Goal: Task Accomplishment & Management: Use online tool/utility

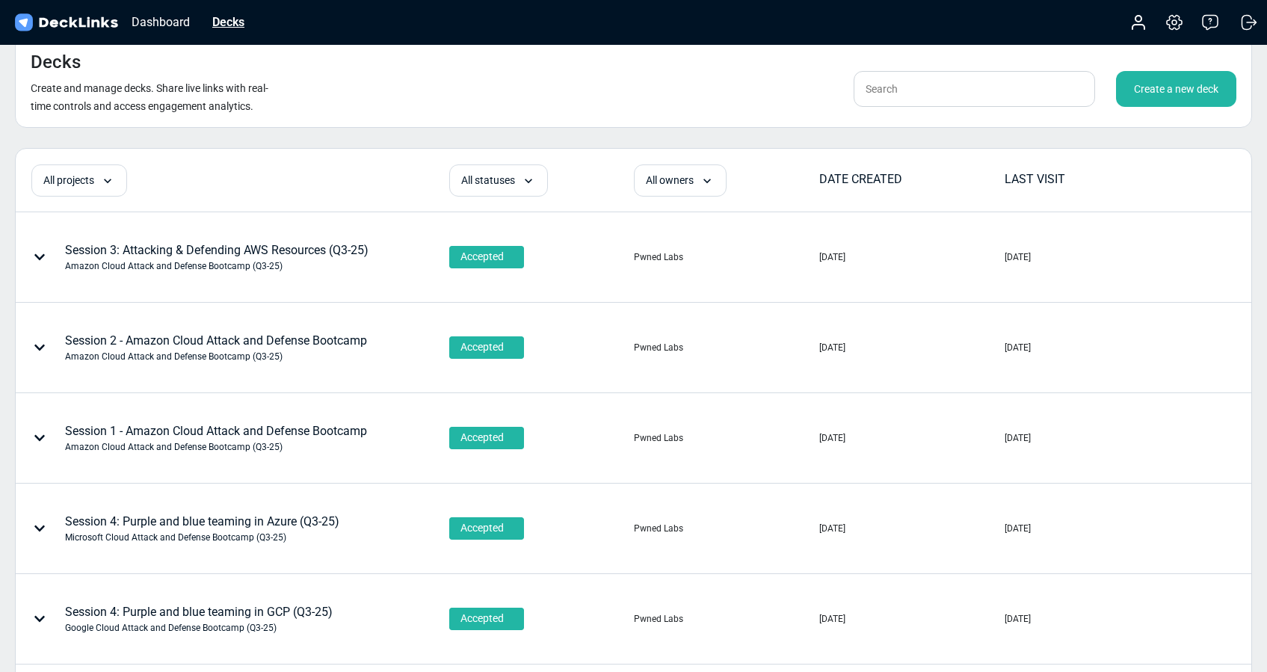
click at [233, 17] on div "Decks" at bounding box center [228, 22] width 47 height 19
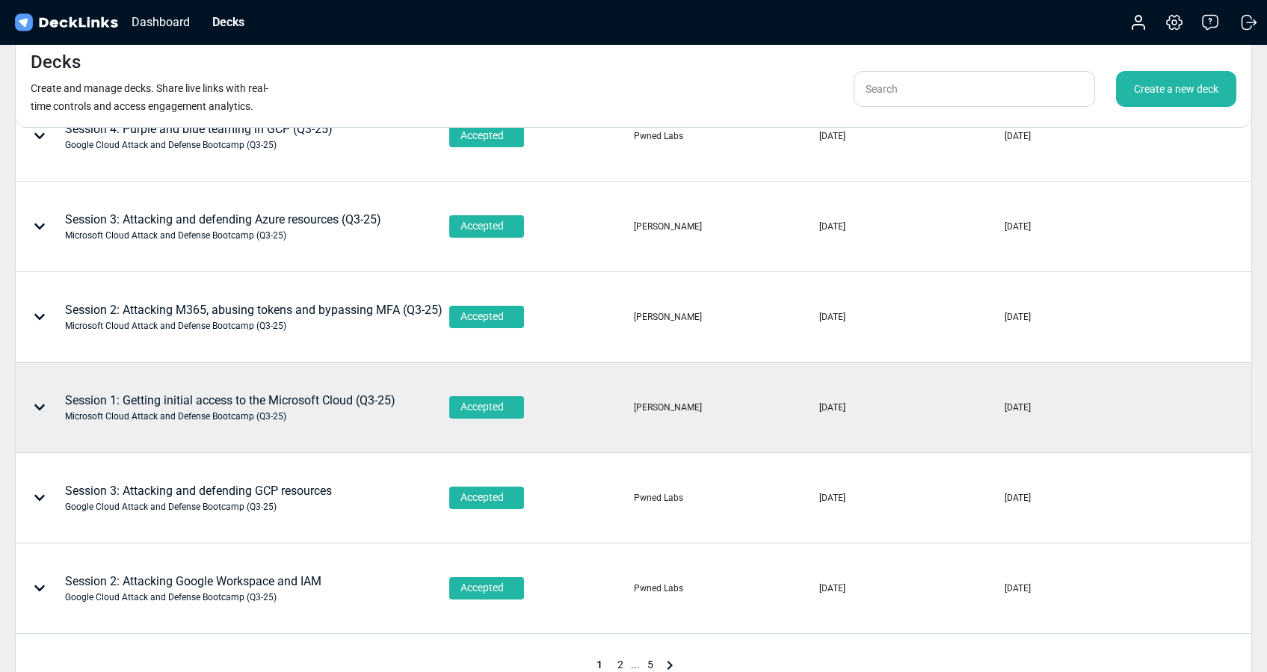
scroll to position [656, 0]
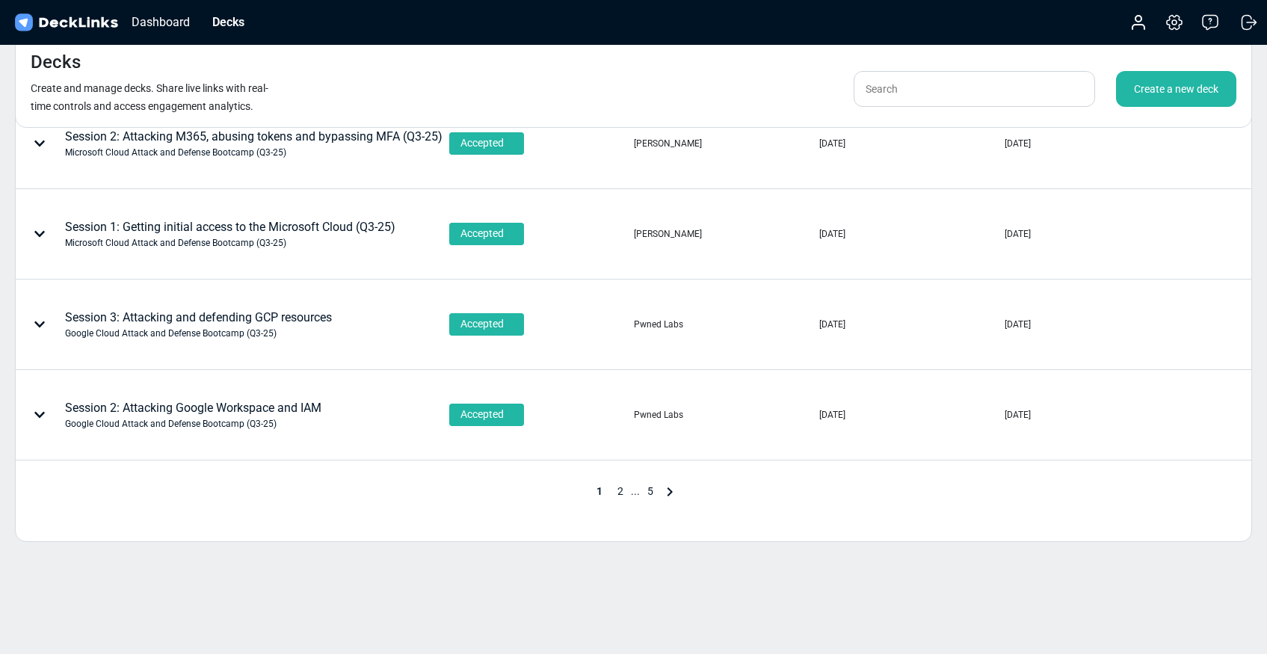
click at [621, 489] on span "2" at bounding box center [620, 491] width 21 height 12
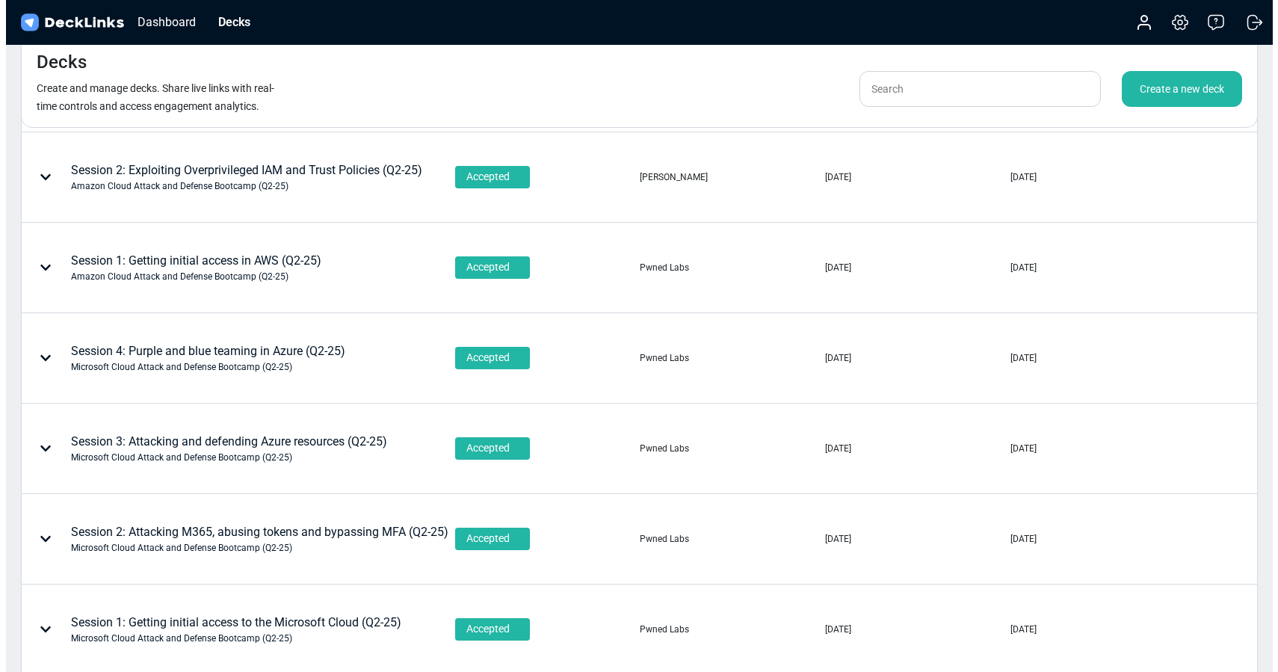
scroll to position [44, 0]
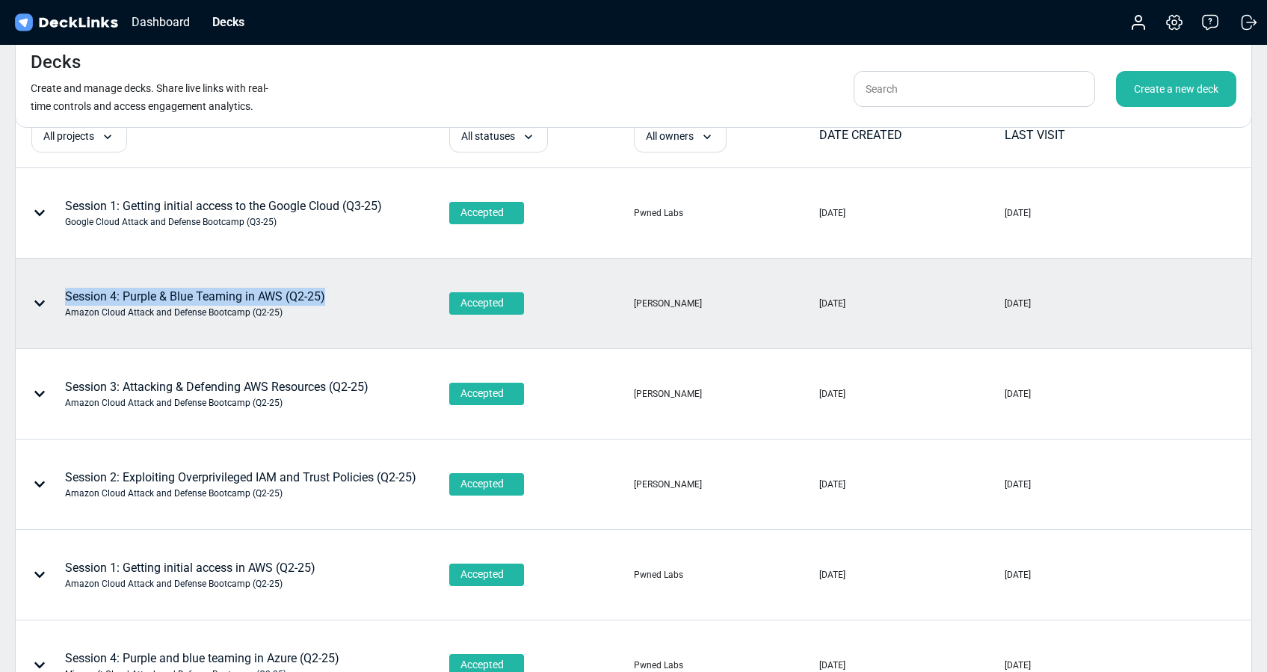
copy div "Session 4: Purple & Blue Teaming in AWS (Q2-25)"
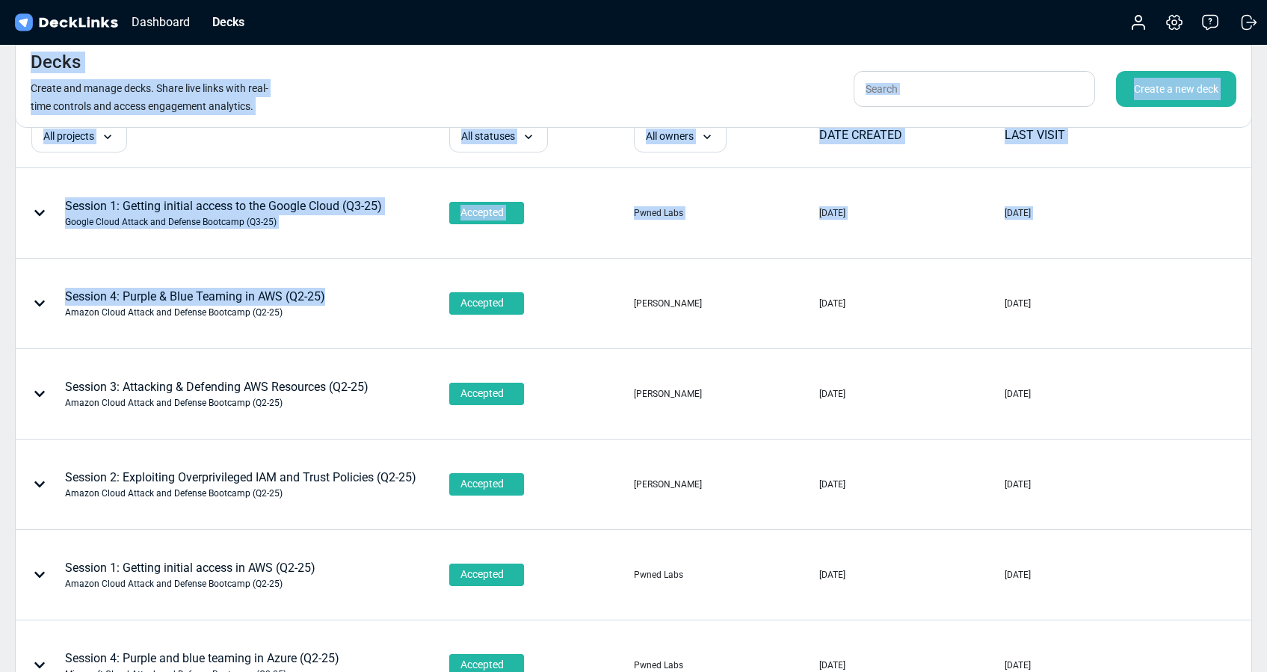
drag, startPoint x: 361, startPoint y: 295, endPoint x: 333, endPoint y: 23, distance: 273.4
click at [333, 24] on div "Dashboard Decks Account Settings & billing Help Logout Decks Create and manage …" at bounding box center [633, 611] width 1267 height 1310
click at [344, 27] on div "Dashboard Decks Account Settings & billing Help Logout" at bounding box center [633, 22] width 1267 height 45
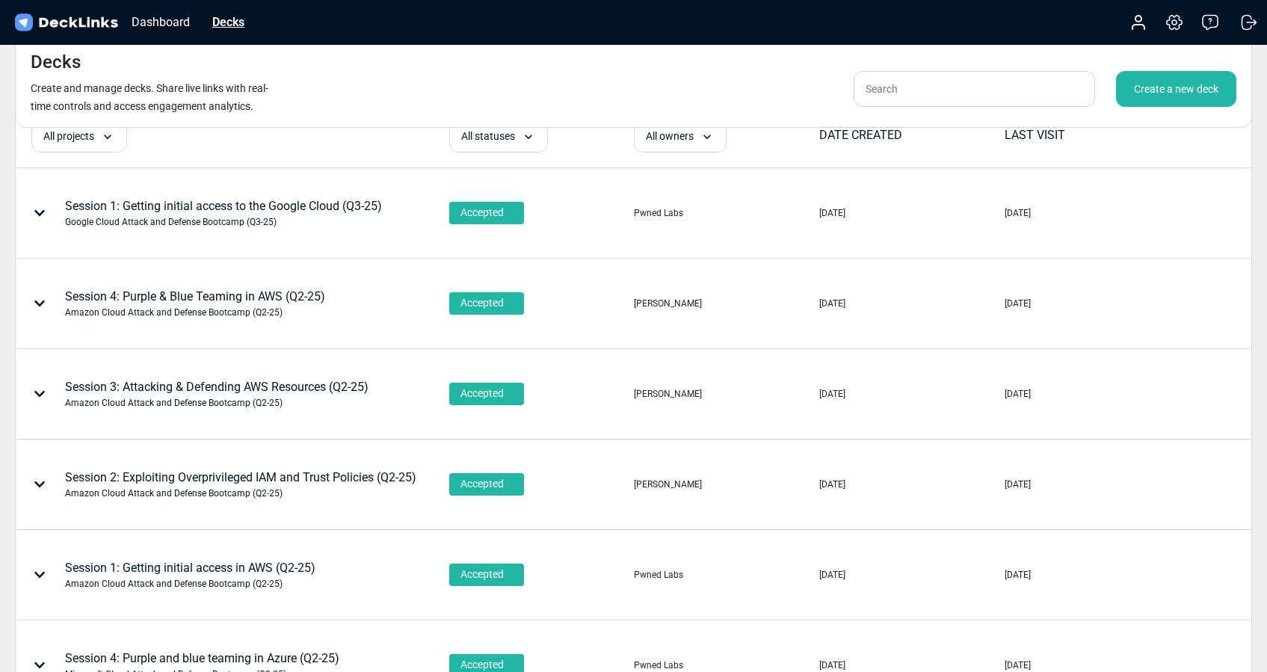
click at [231, 26] on div "Decks" at bounding box center [228, 22] width 47 height 19
click at [1176, 85] on div "Create a new deck" at bounding box center [1176, 89] width 120 height 36
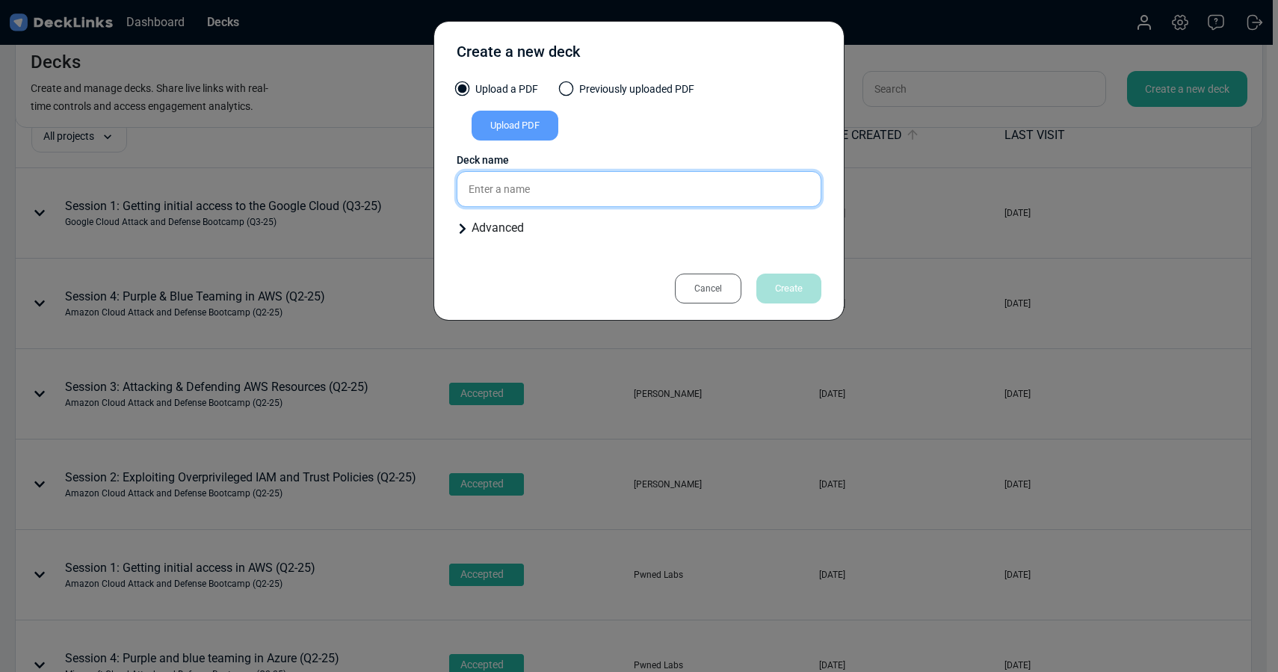
click at [499, 185] on input "text" at bounding box center [639, 189] width 365 height 36
paste input "Session 4: Purple & Blue Teaming in AWS (Q2-25)"
type input "Session 4: Purple & Blue Teaming in AWS (Q2-25)"
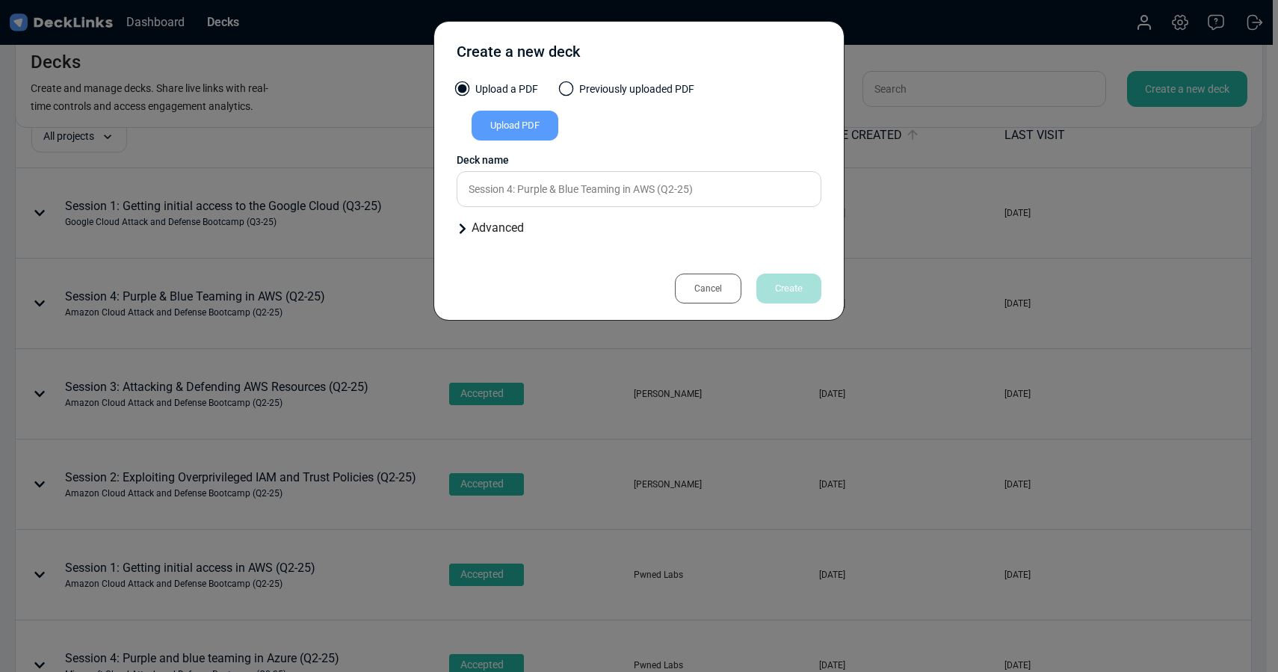
click at [481, 229] on div "Advanced" at bounding box center [639, 228] width 365 height 18
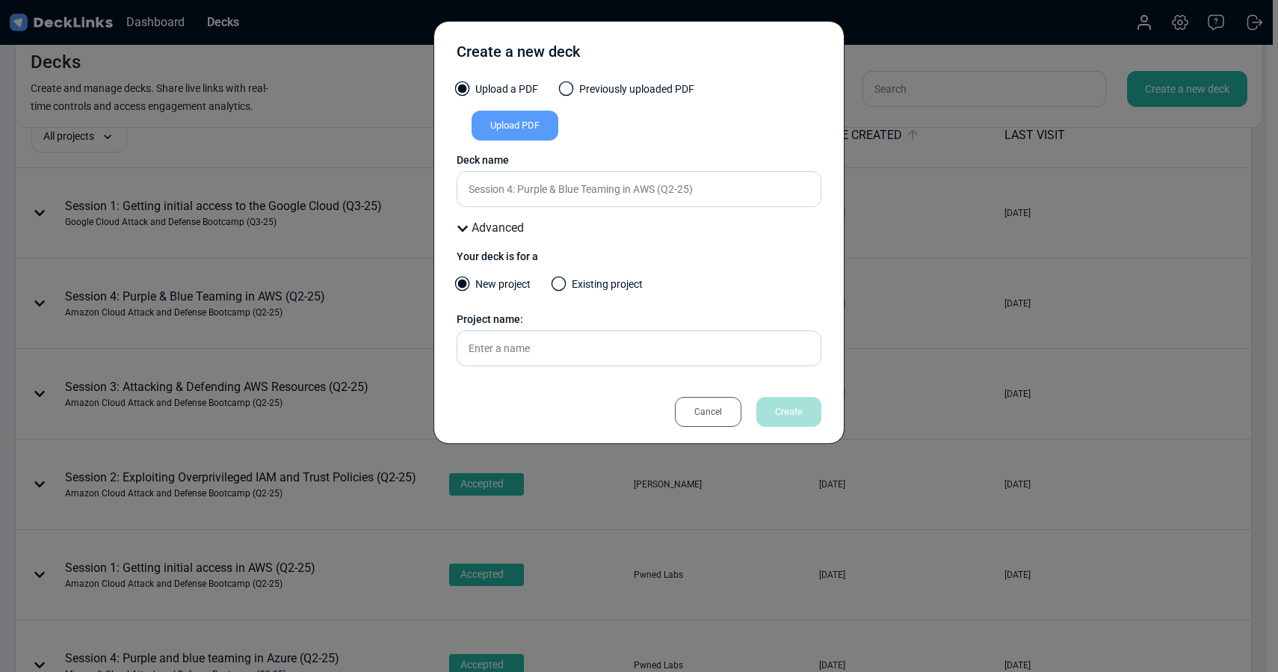
click at [566, 290] on label "Existing project" at bounding box center [598, 287] width 90 height 23
click at [0, 0] on input "Existing project" at bounding box center [0, 0] width 0 height 0
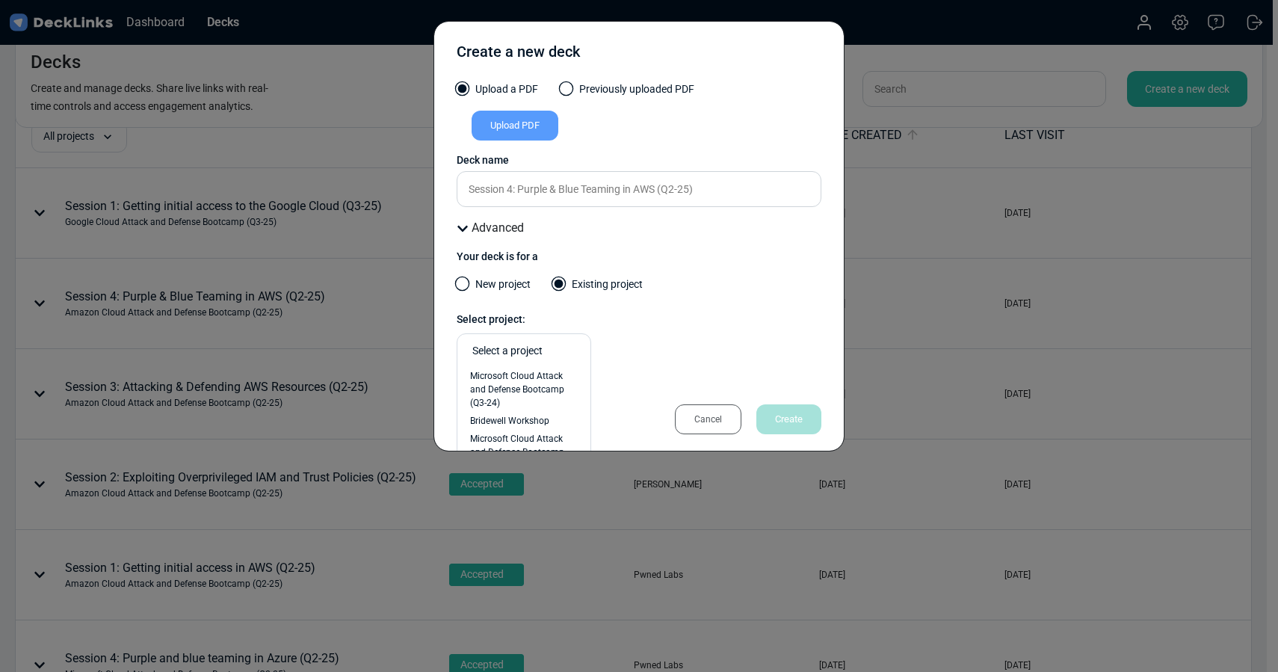
click at [522, 353] on div "Select a project" at bounding box center [527, 351] width 111 height 16
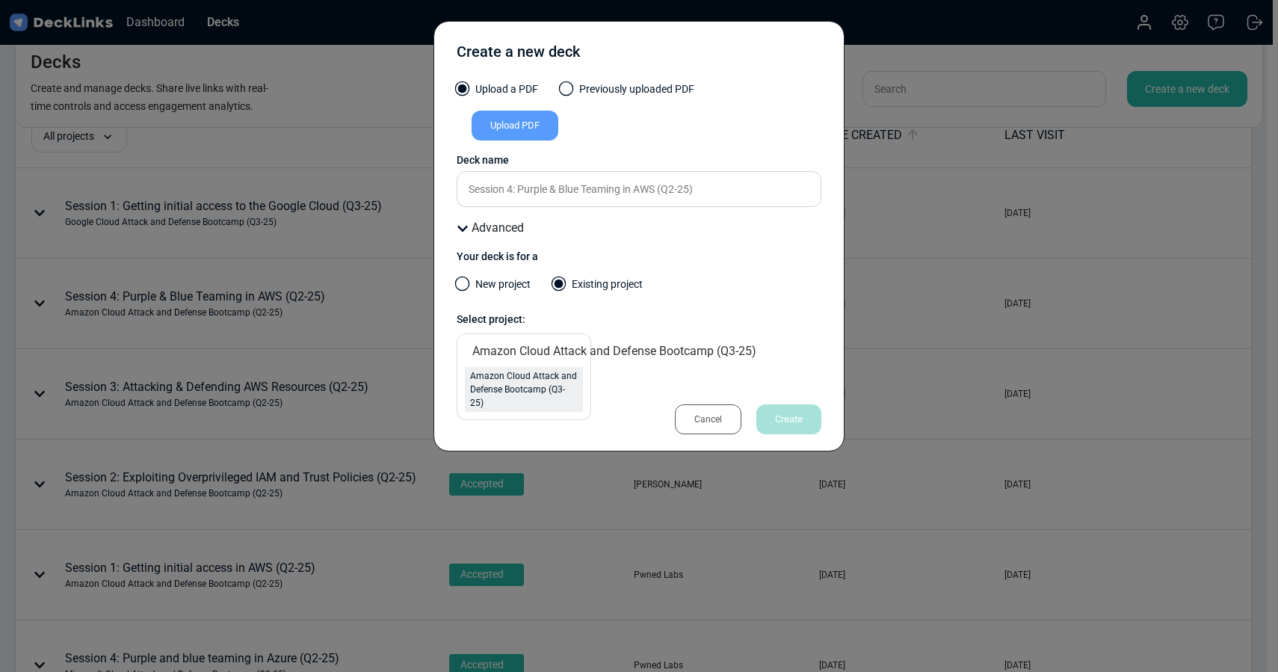
click at [493, 385] on span "Amazon Cloud Attack and Defense Bootcamp (Q3-25)" at bounding box center [524, 389] width 108 height 40
type input "Amazon Cloud Attack and Defense Bootcamp (Q3-25)"
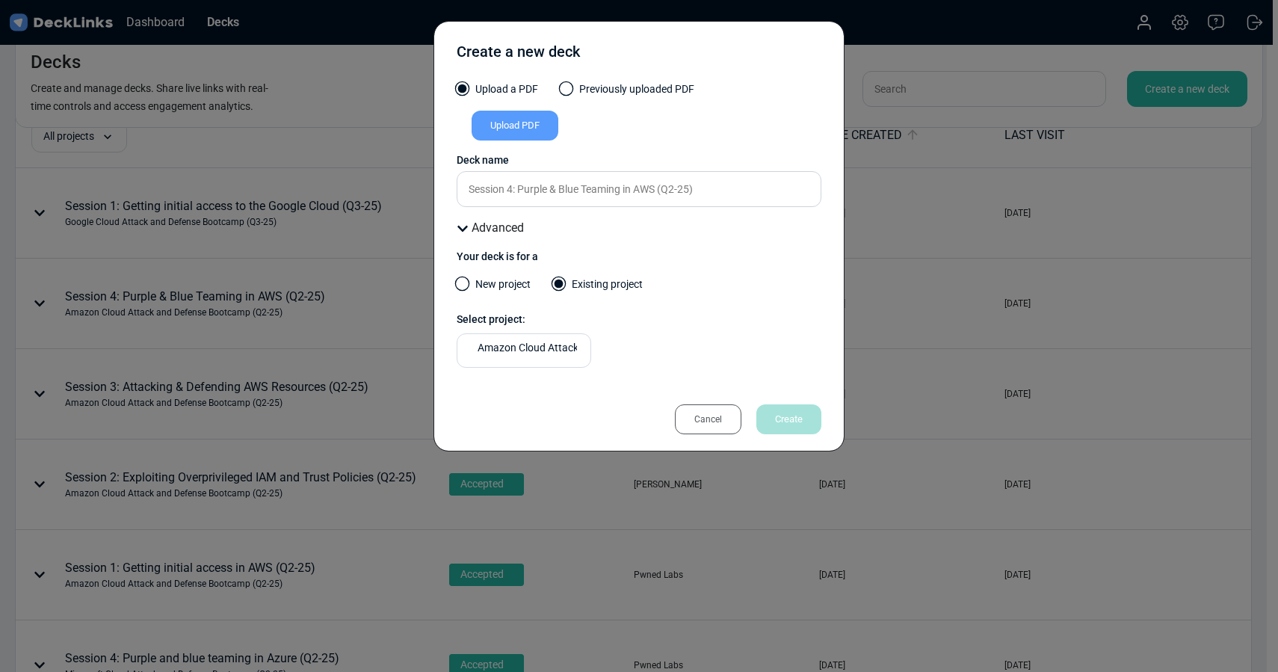
click at [507, 126] on div "Upload PDF" at bounding box center [515, 126] width 87 height 30
click at [0, 0] on input "Upload PDF" at bounding box center [0, 0] width 0 height 0
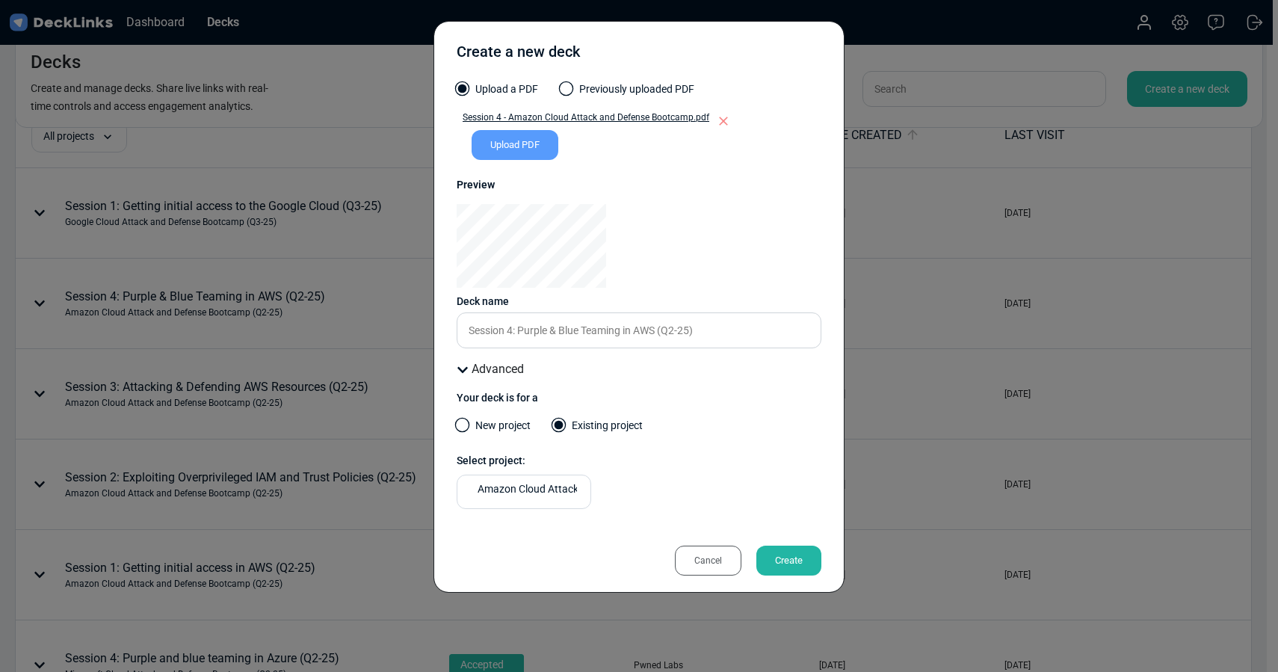
click at [796, 560] on div "Create" at bounding box center [788, 560] width 65 height 30
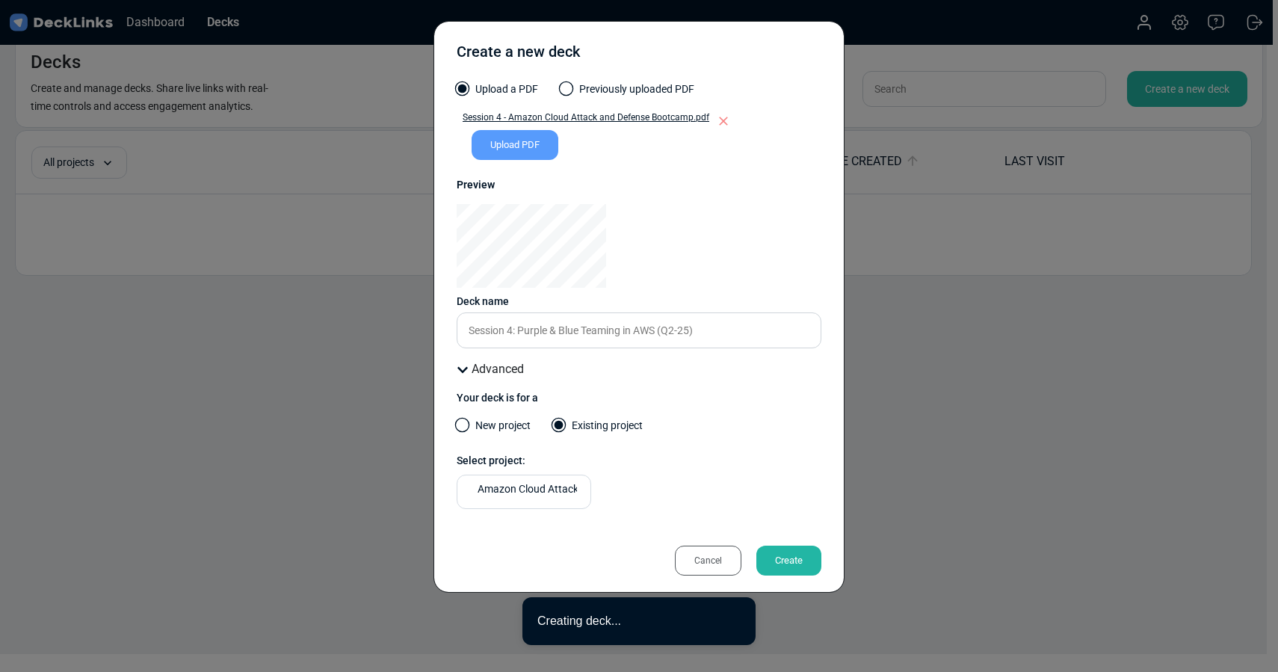
scroll to position [18, 0]
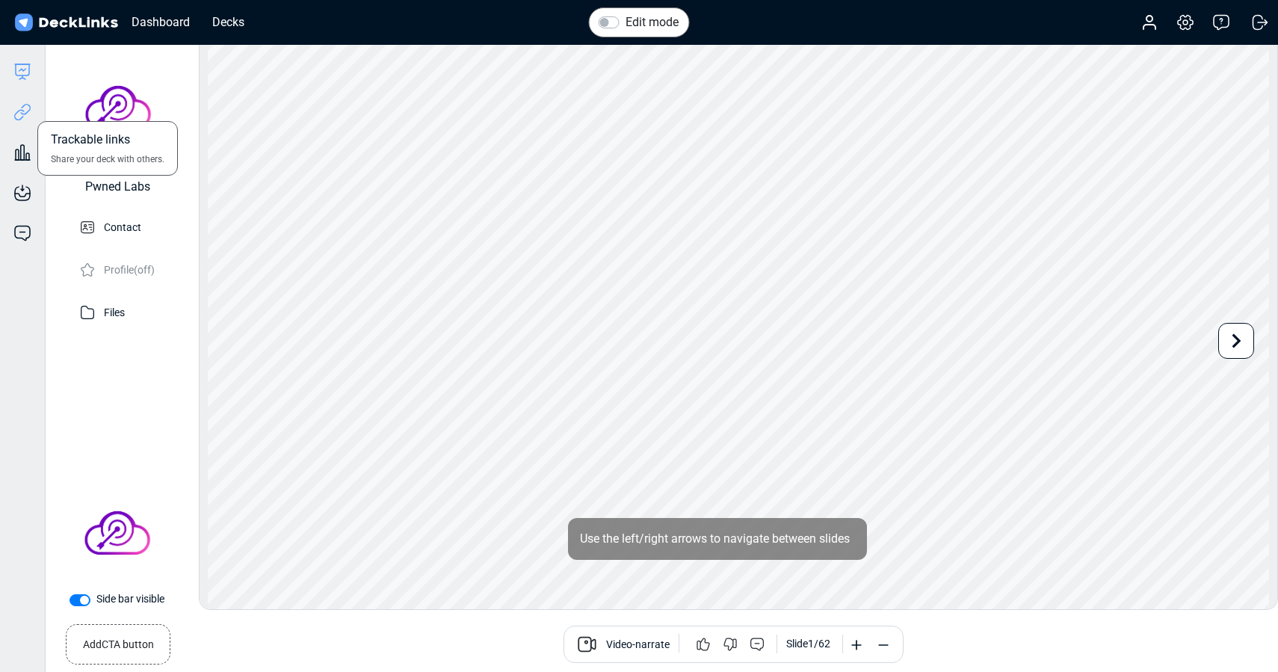
click at [22, 118] on icon at bounding box center [22, 112] width 18 height 18
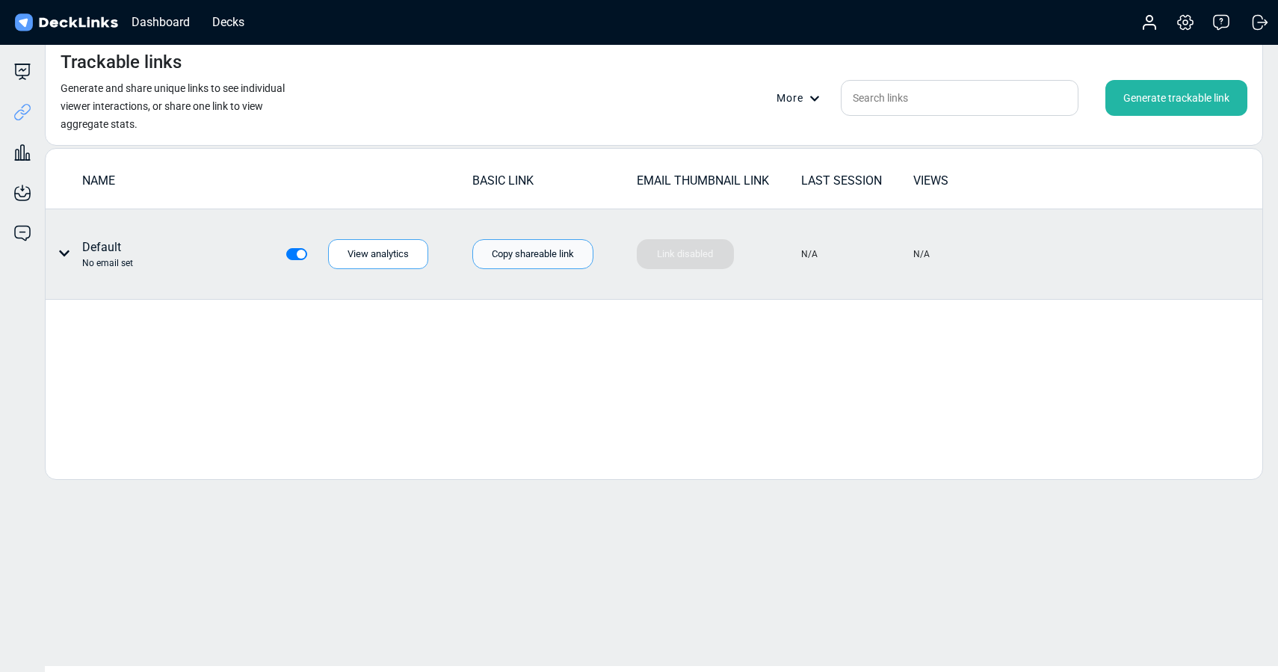
click at [513, 259] on div "Copy shareable link" at bounding box center [532, 254] width 121 height 30
click at [65, 256] on icon at bounding box center [64, 253] width 12 height 12
click at [103, 316] on div "Individual link settings" at bounding box center [120, 315] width 135 height 30
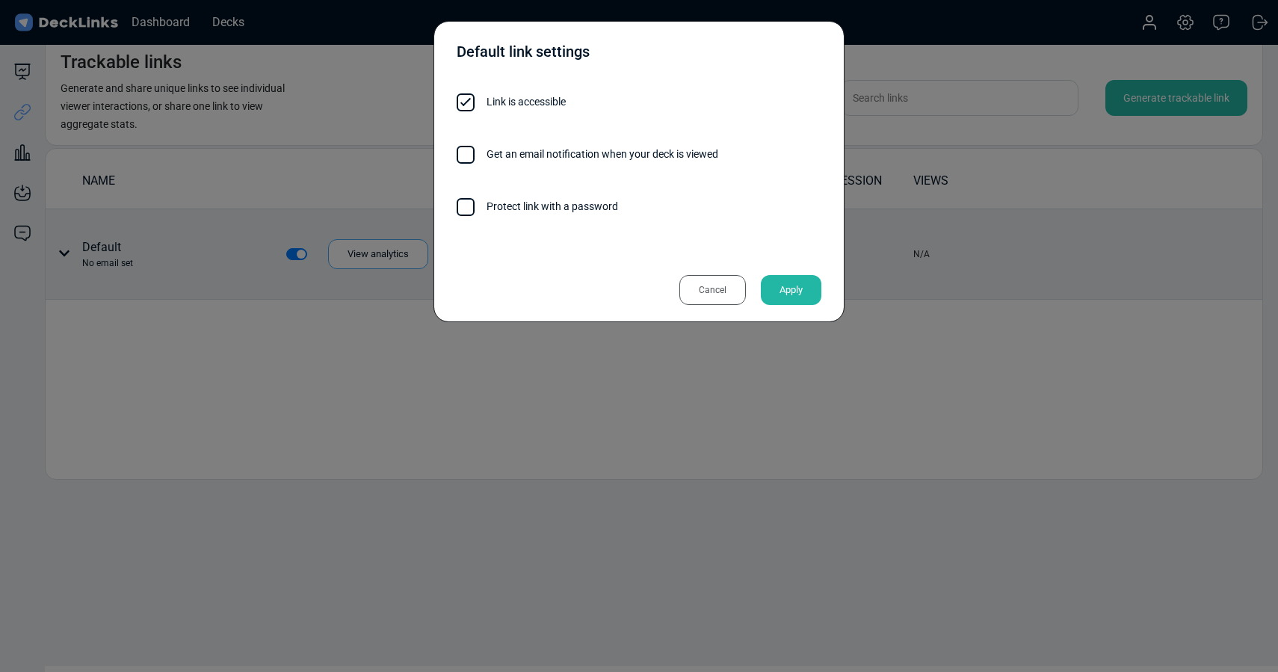
click at [463, 206] on span at bounding box center [466, 207] width 18 height 18
click at [618, 199] on input "Protect link with a password" at bounding box center [618, 199] width 0 height 0
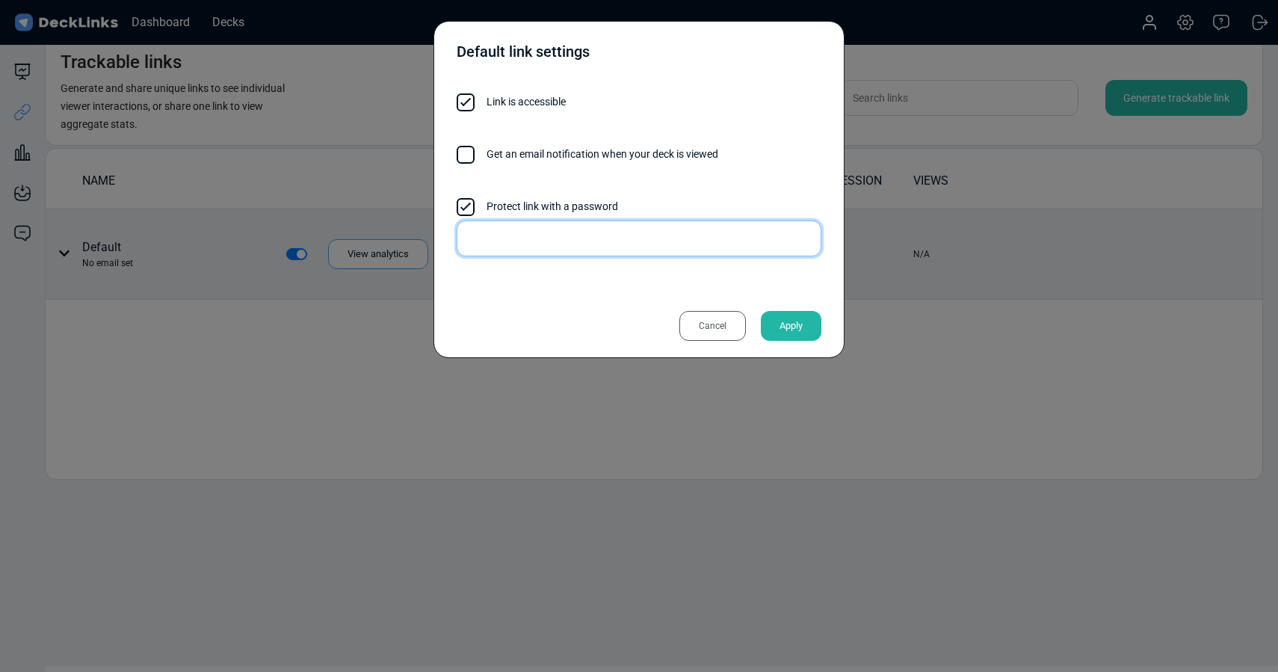
click at [504, 241] on input "text" at bounding box center [639, 238] width 365 height 36
type input "f@XHC5"
click at [681, 33] on div "Default link settings Link is accessible Get an email notification when your de…" at bounding box center [638, 189] width 411 height 337
click at [795, 324] on div "Apply" at bounding box center [791, 326] width 61 height 30
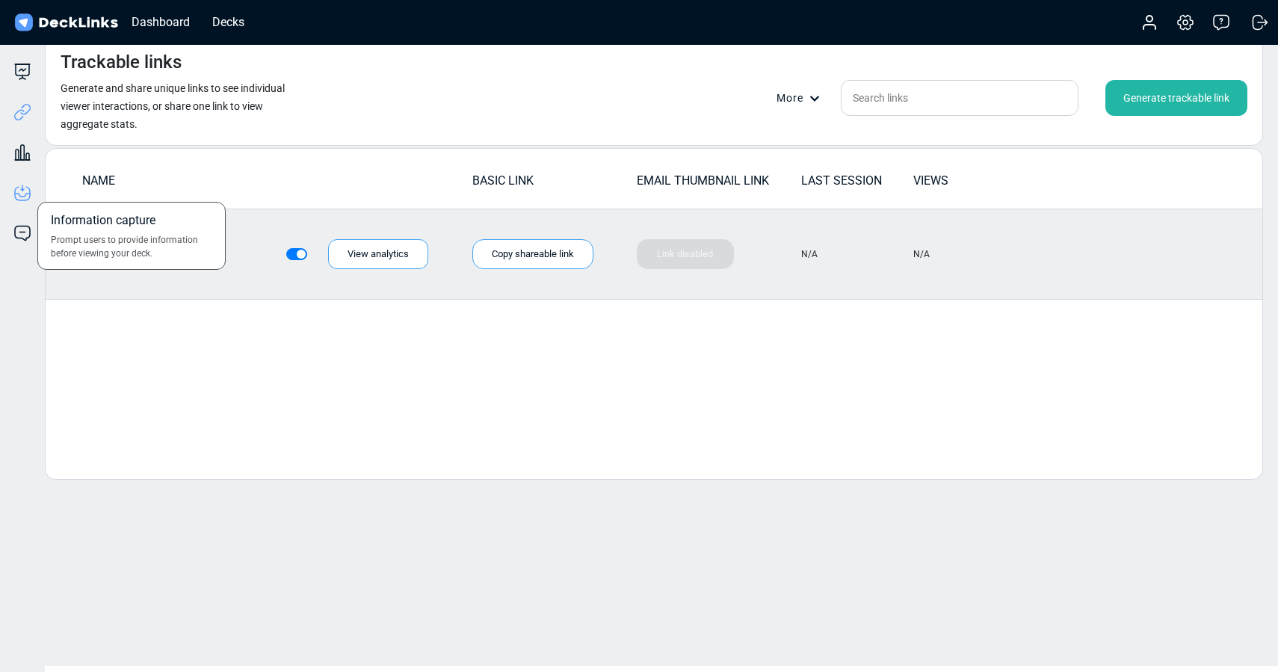
click at [22, 194] on icon at bounding box center [22, 193] width 18 height 18
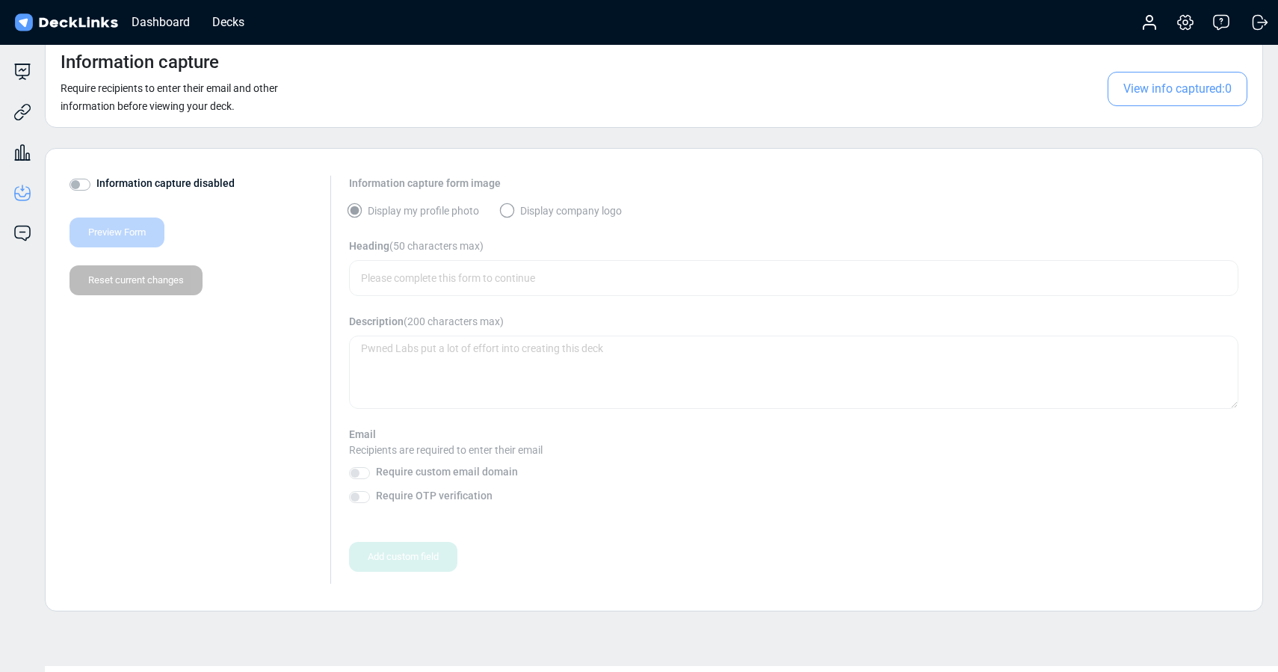
click at [96, 181] on label "Information capture disabled" at bounding box center [165, 184] width 138 height 16
click at [81, 181] on input "Information capture disabled" at bounding box center [75, 183] width 12 height 15
checkbox input "true"
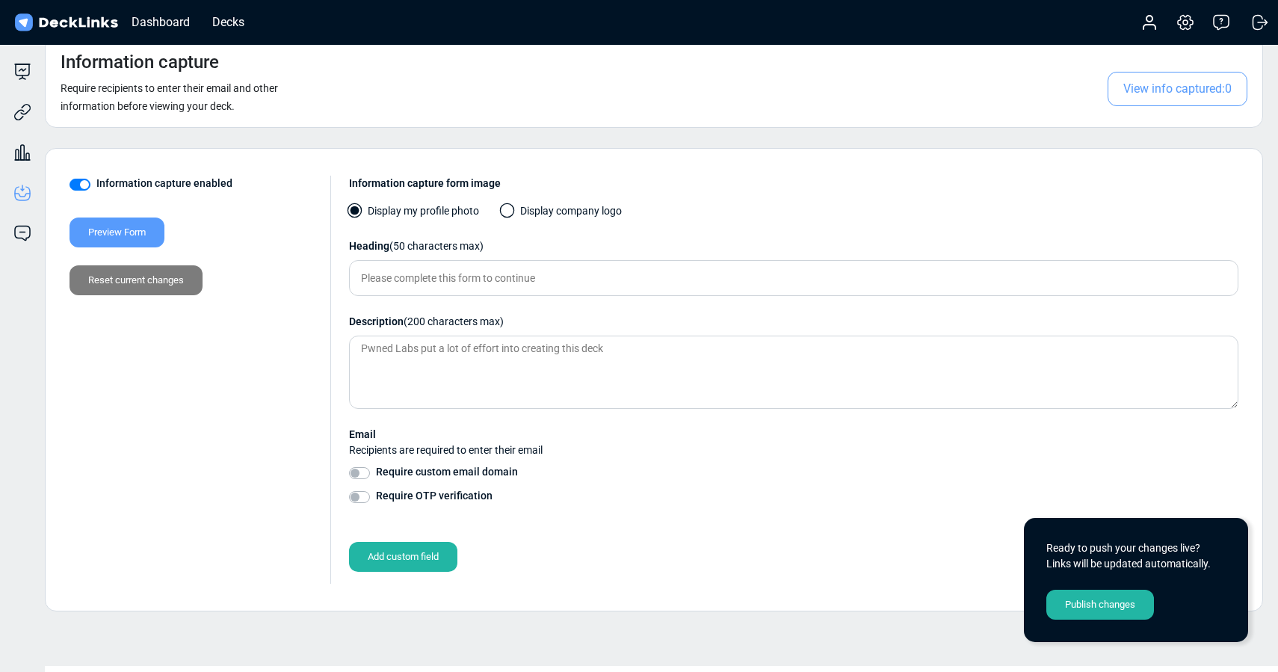
click at [510, 208] on span at bounding box center [507, 210] width 15 height 15
click at [0, 0] on input "Display company logo" at bounding box center [0, 0] width 0 height 0
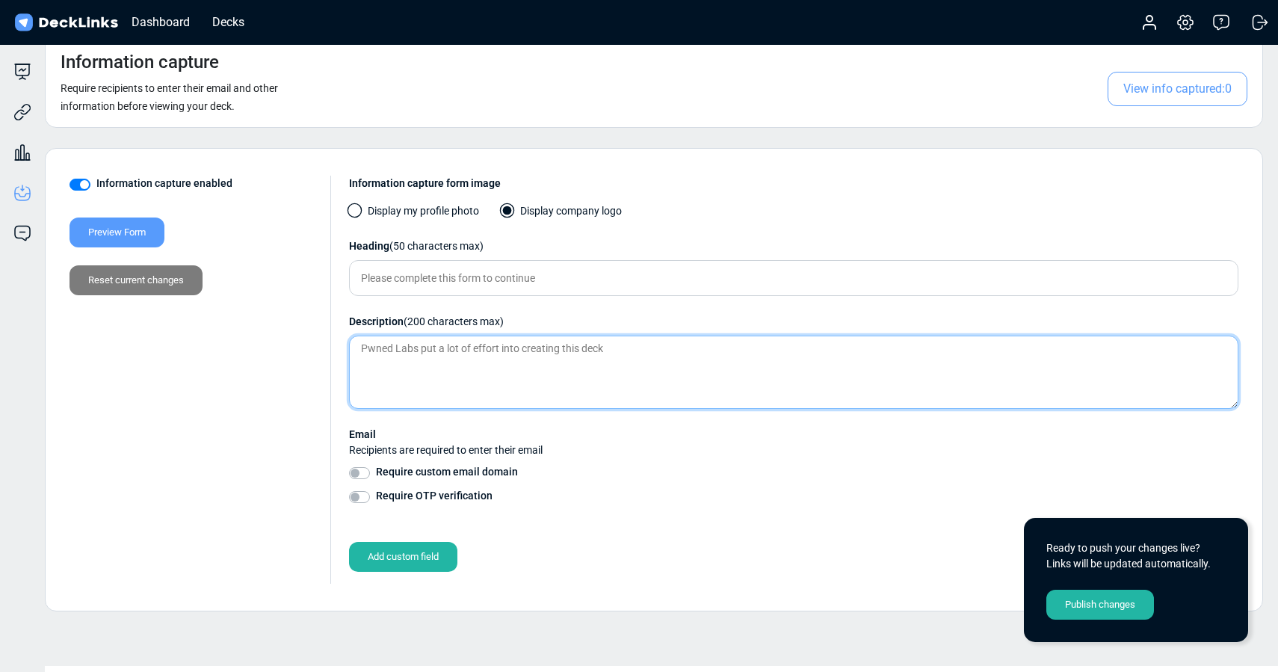
click at [498, 347] on textarea at bounding box center [793, 372] width 889 height 73
paste textarea "Amazon Cloud Attack and Defense Bootcamp - Session 2 Slides (Q2-25)"
click at [673, 347] on textarea "Amazon Cloud Attack and Defense Bootcamp - Session 2 Slides (Q2-25)" at bounding box center [793, 372] width 889 height 73
click at [625, 347] on textarea "Amazon Cloud Attack and Defense Bootcamp - Session 2 Slides (Q2-25)" at bounding box center [793, 372] width 889 height 73
click at [672, 345] on textarea "Amazon Cloud Attack and Defense Bootcamp - Session 4 Slides (Q2-25)" at bounding box center [793, 372] width 889 height 73
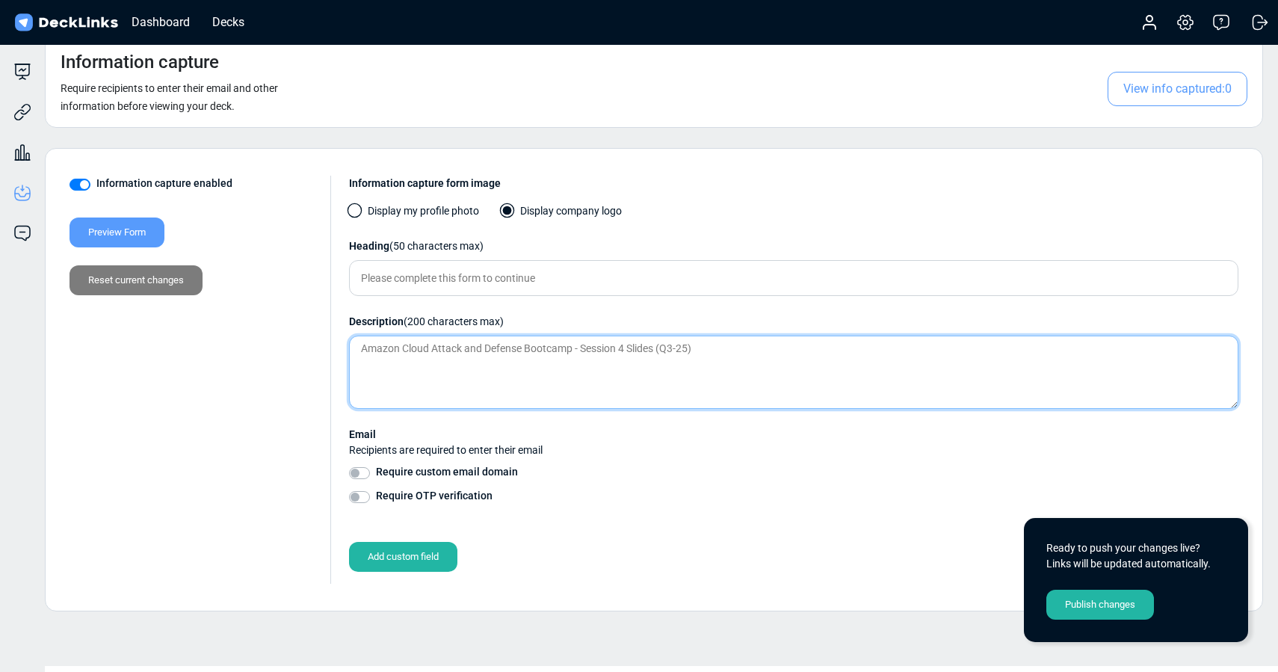
type textarea "Amazon Cloud Attack and Defense Bootcamp - Session 4 Slides (Q3-25)"
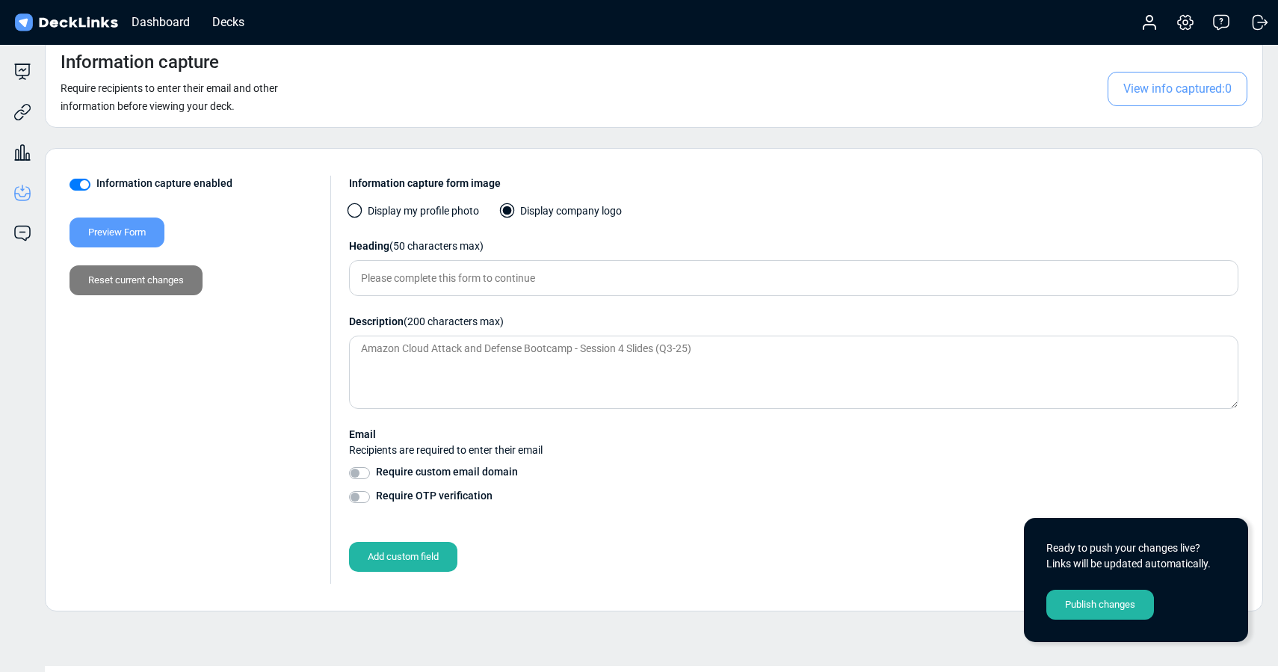
click at [1092, 605] on div "Publish changes" at bounding box center [1100, 605] width 108 height 30
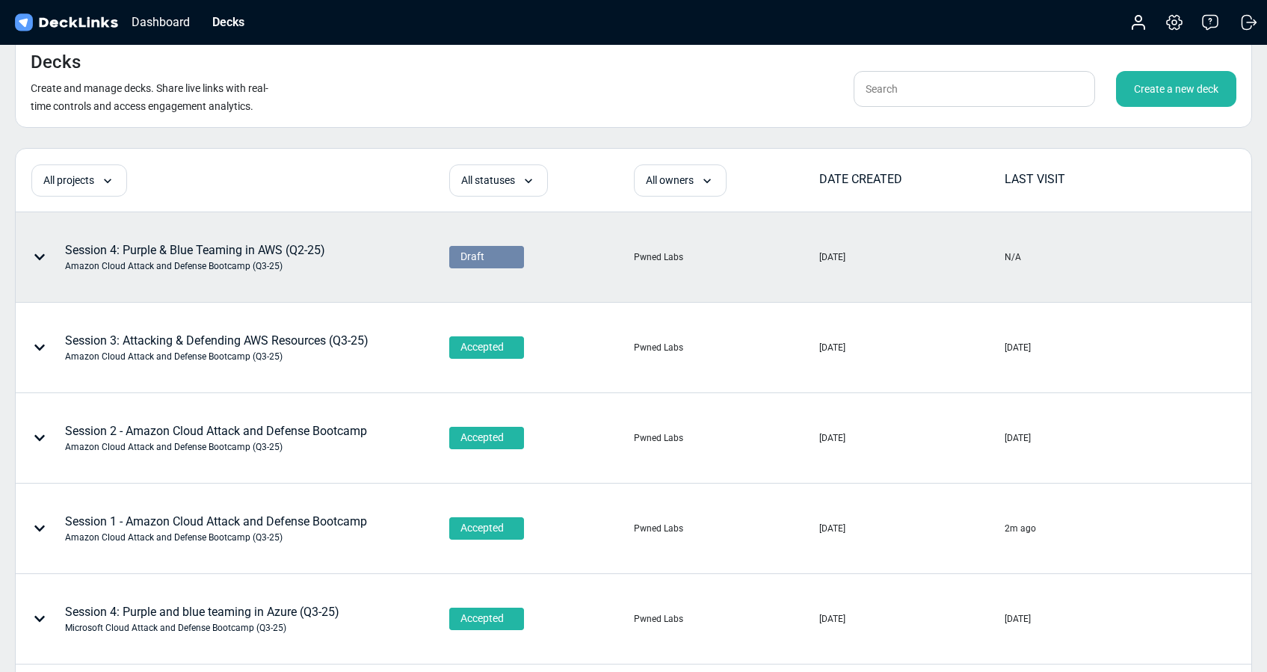
click at [480, 272] on div "Draft" at bounding box center [541, 257] width 184 height 88
click at [477, 256] on span "Draft" at bounding box center [472, 257] width 24 height 16
click at [483, 282] on span "Accepted" at bounding box center [478, 275] width 37 height 13
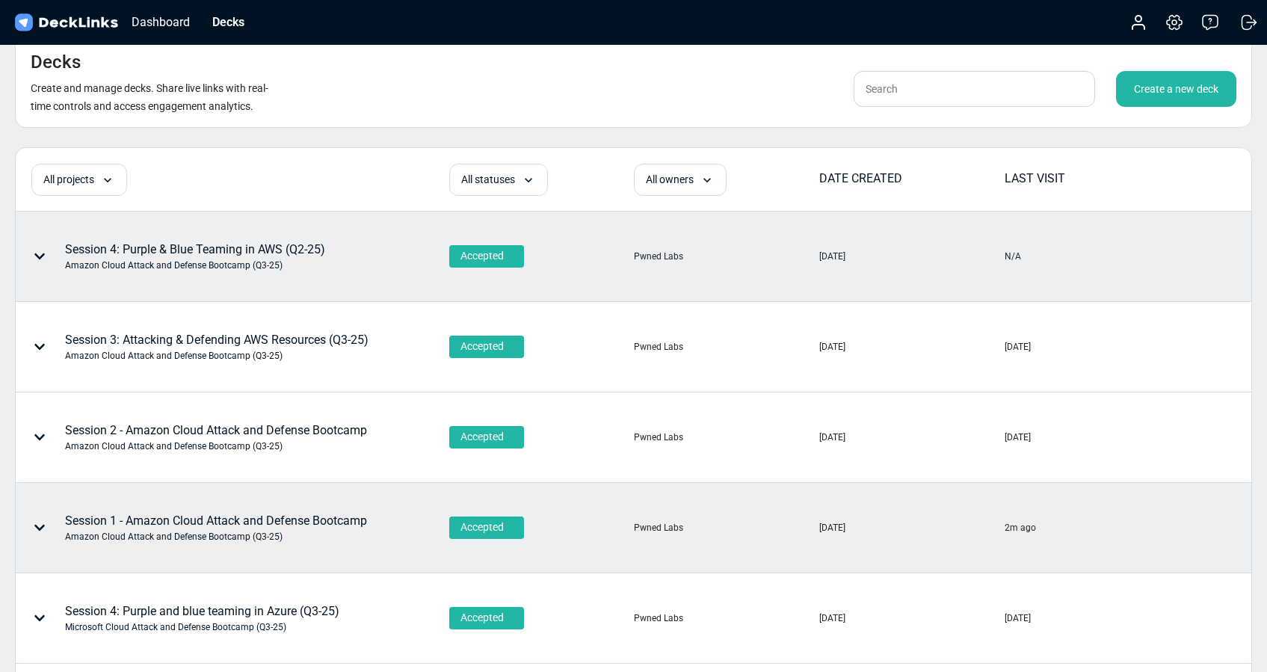
scroll to position [656, 0]
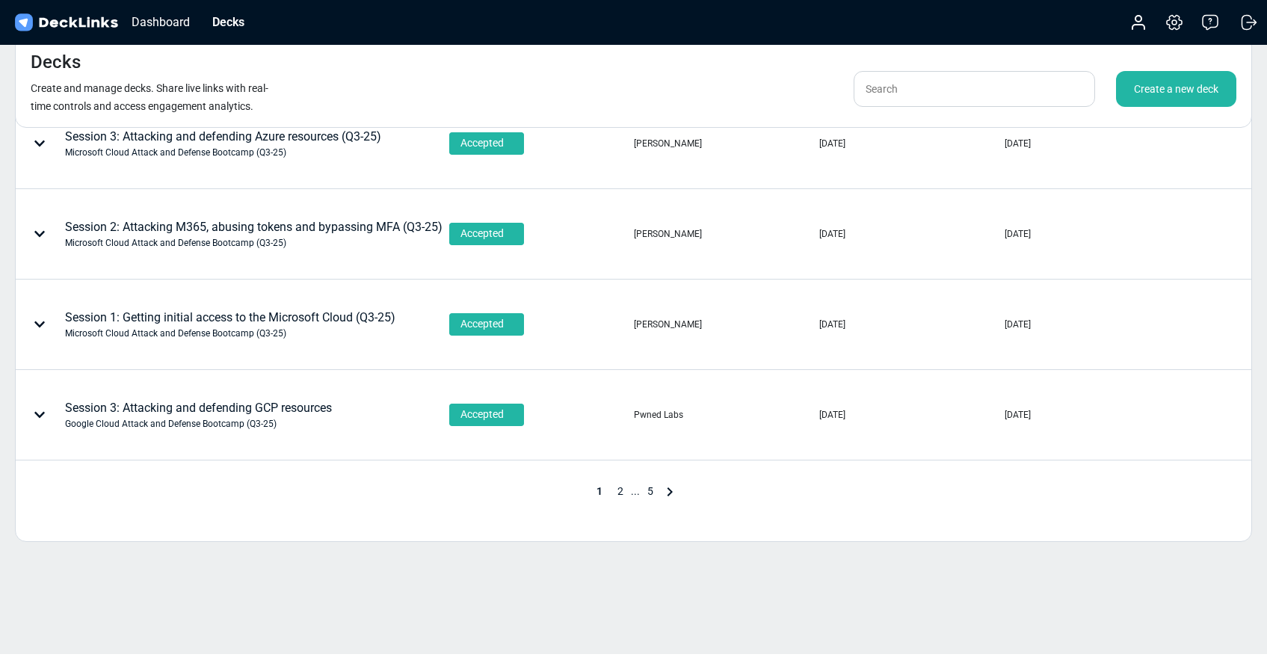
click at [618, 491] on span "2" at bounding box center [620, 491] width 21 height 12
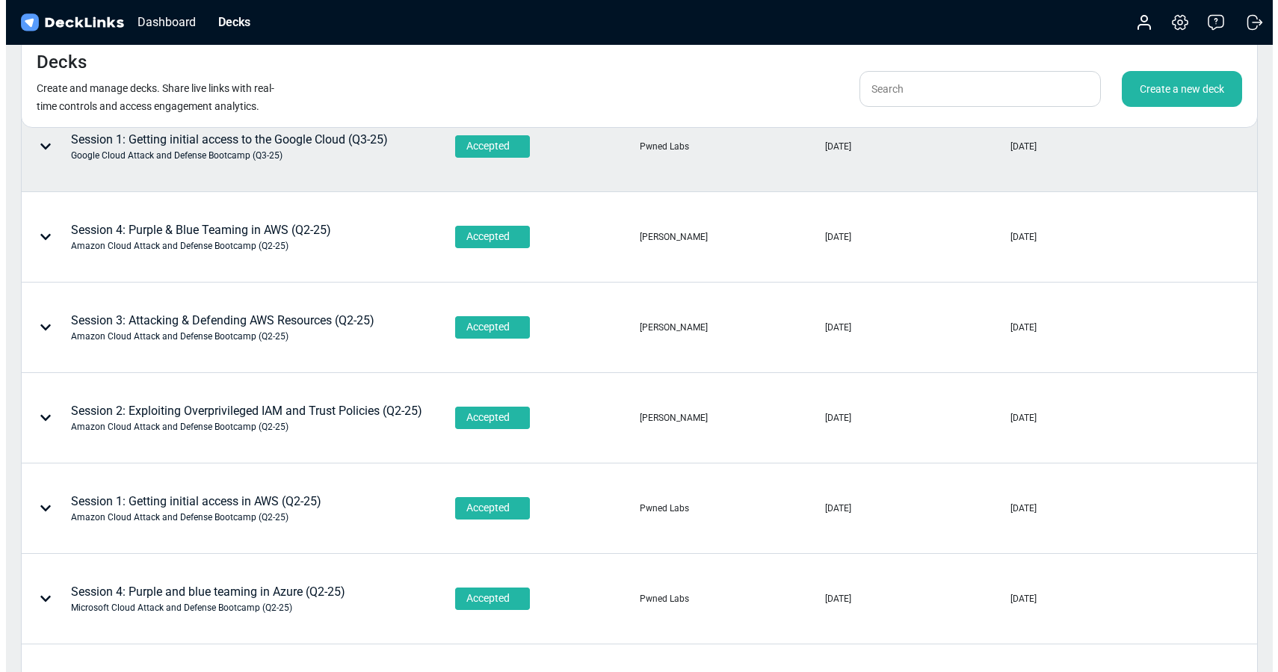
scroll to position [0, 0]
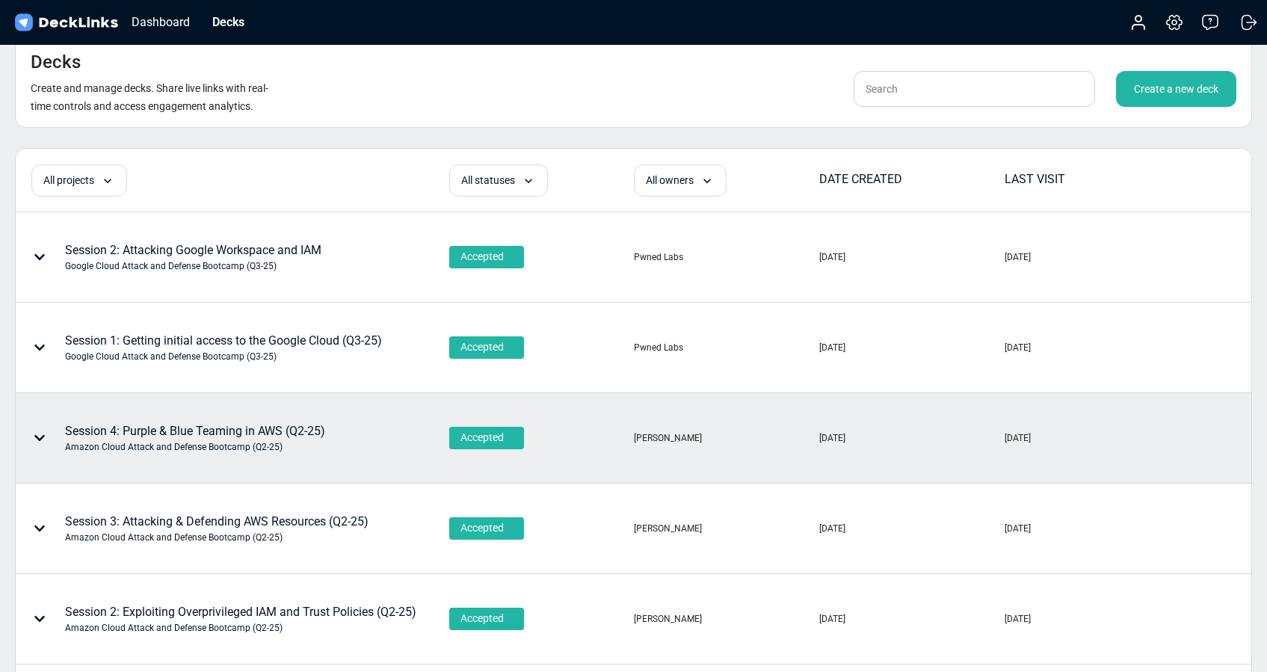
click at [256, 433] on div "Session 4: Purple & Blue Teaming in AWS (Q2-25) Amazon Cloud Attack and Defense…" at bounding box center [195, 437] width 260 height 31
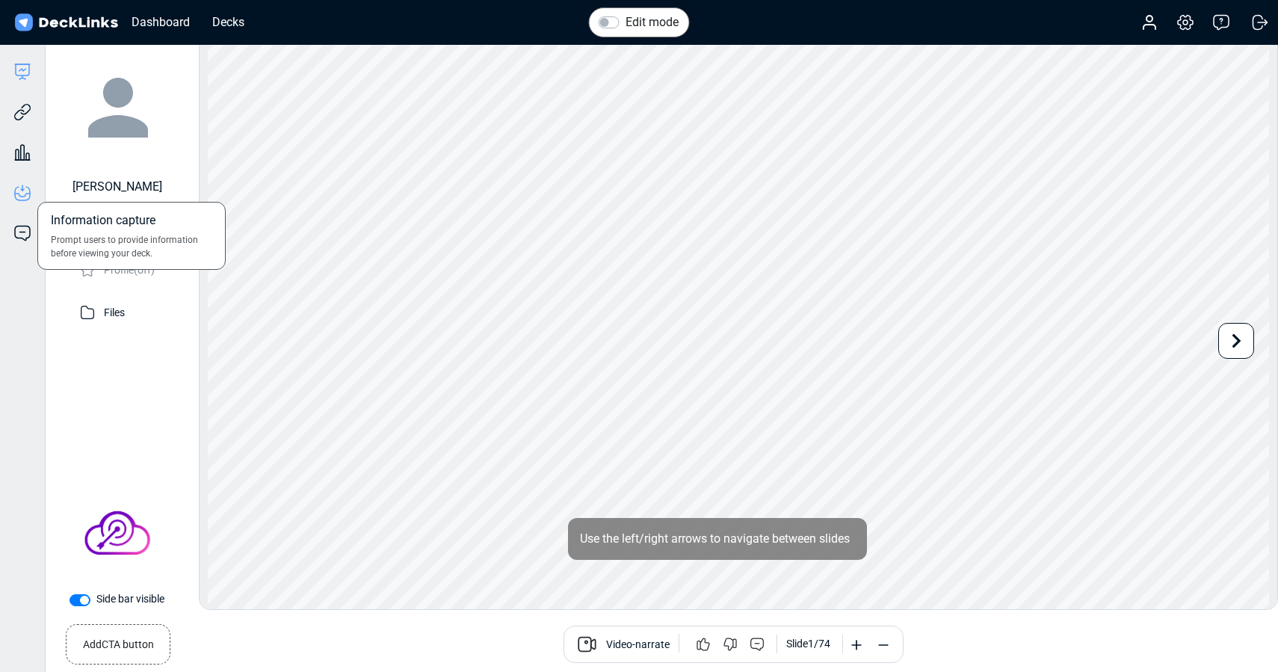
click at [23, 197] on icon at bounding box center [22, 193] width 18 height 18
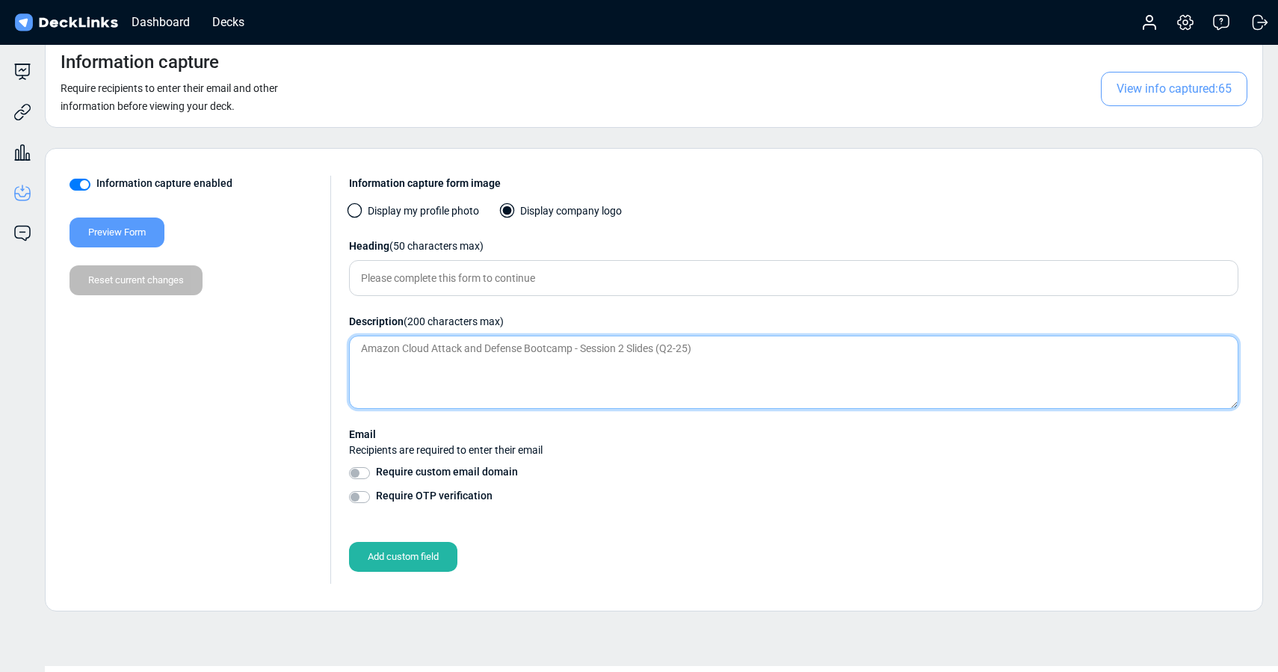
click at [596, 350] on textarea "Amazon Cloud Attack and Defense Bootcamp - Session 2 Slides (Q2-25)" at bounding box center [793, 372] width 889 height 73
